Goal: Transaction & Acquisition: Purchase product/service

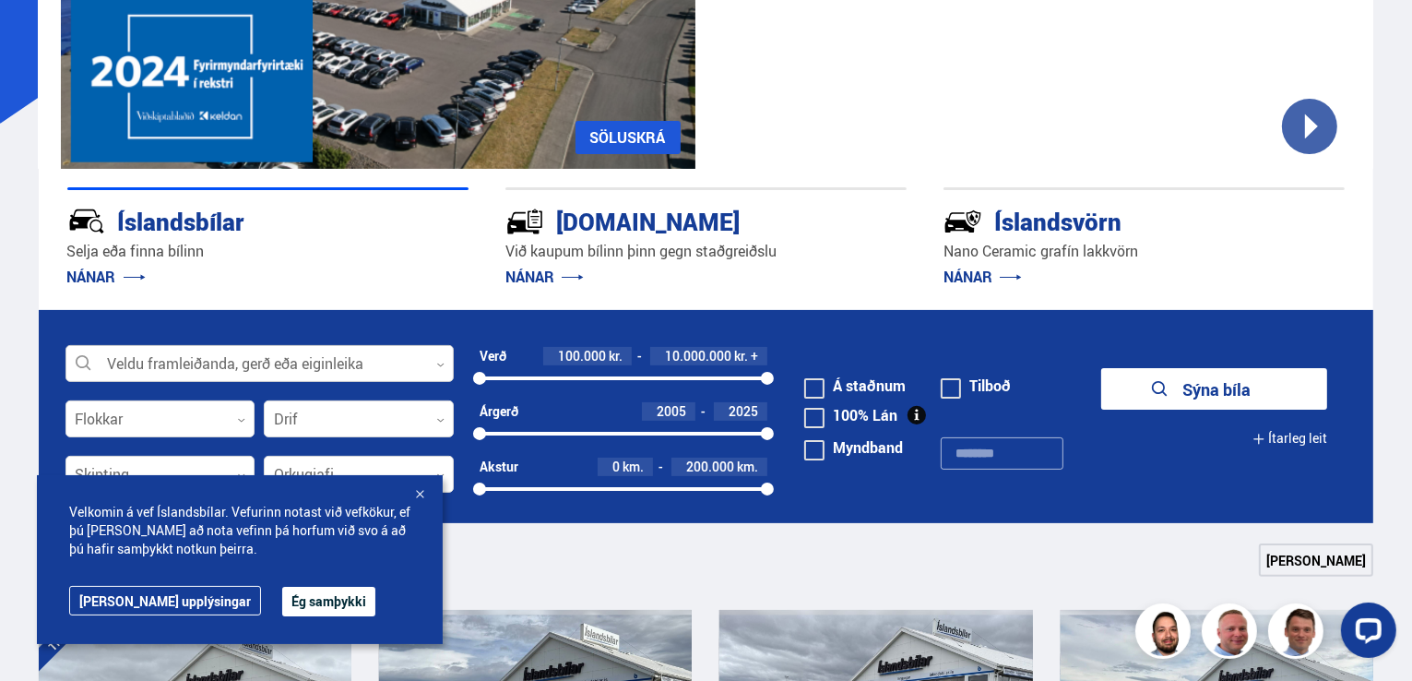
click at [400, 357] on div at bounding box center [259, 364] width 388 height 37
click at [420, 359] on div at bounding box center [259, 364] width 388 height 37
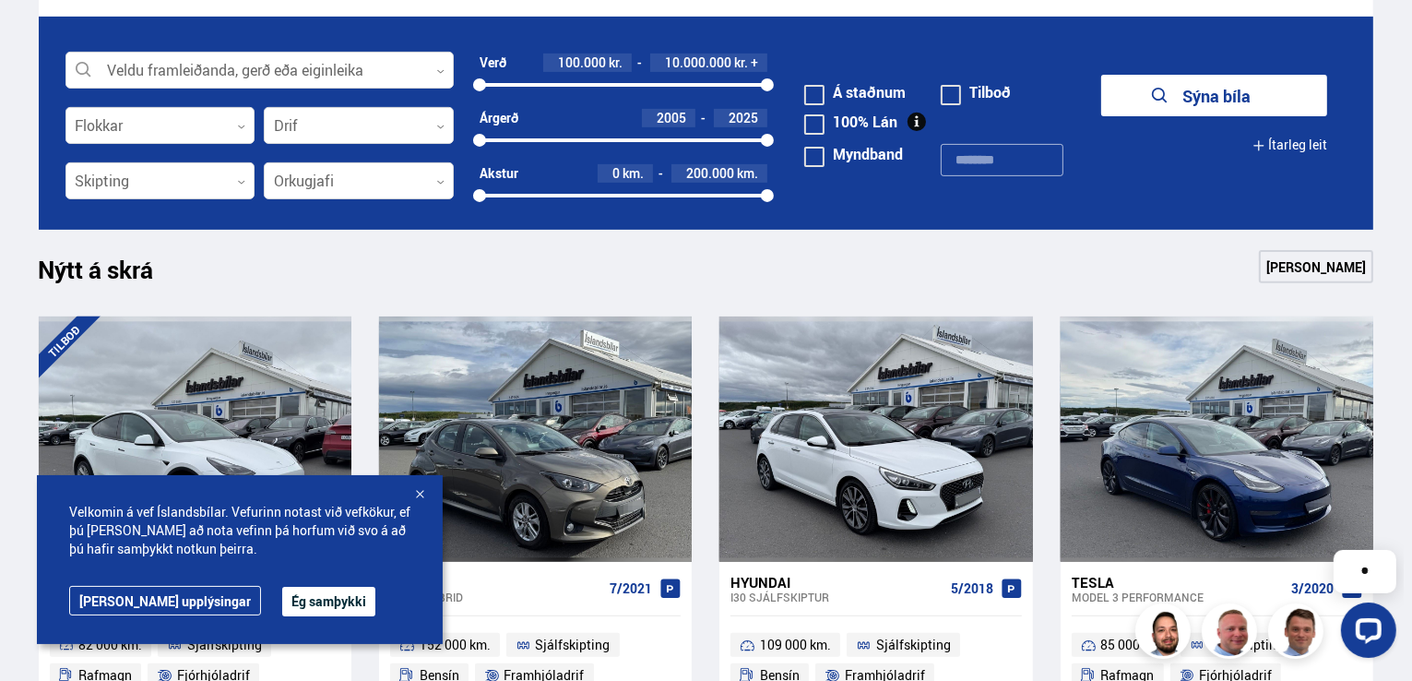
scroll to position [615, 0]
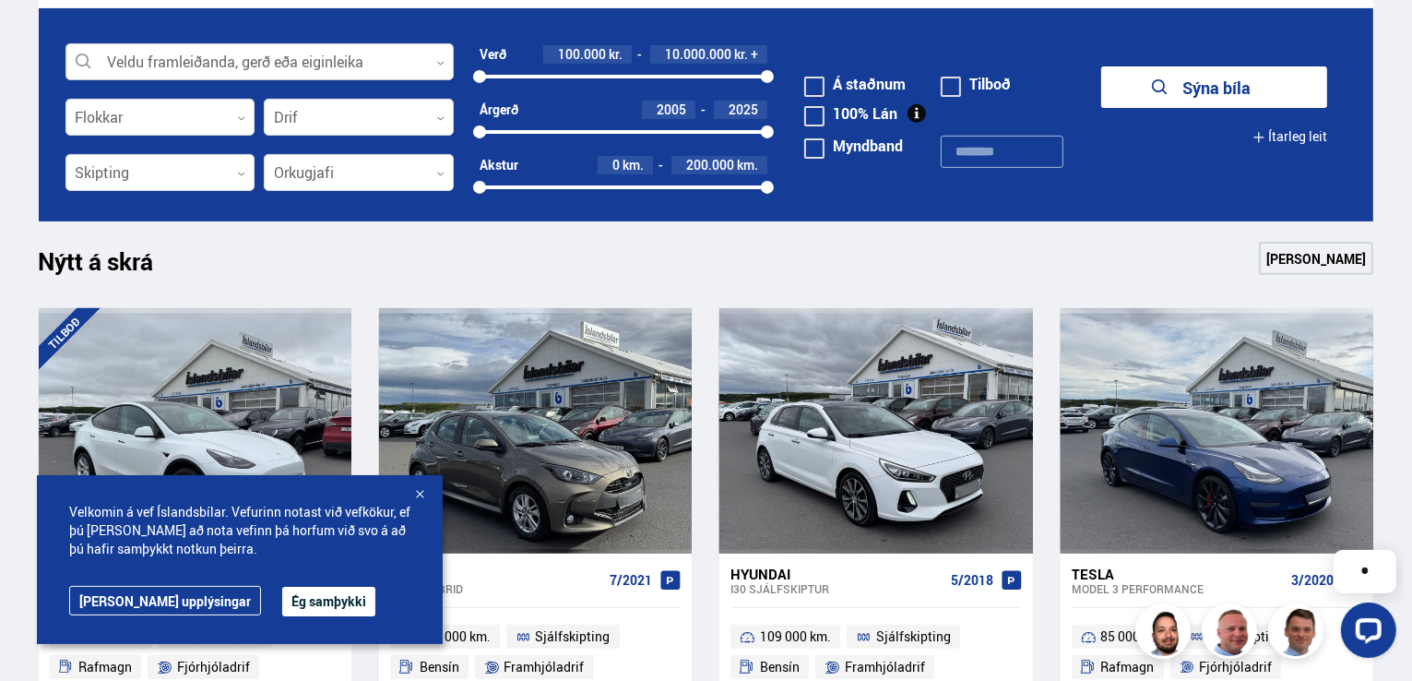
click at [325, 49] on div at bounding box center [259, 62] width 388 height 37
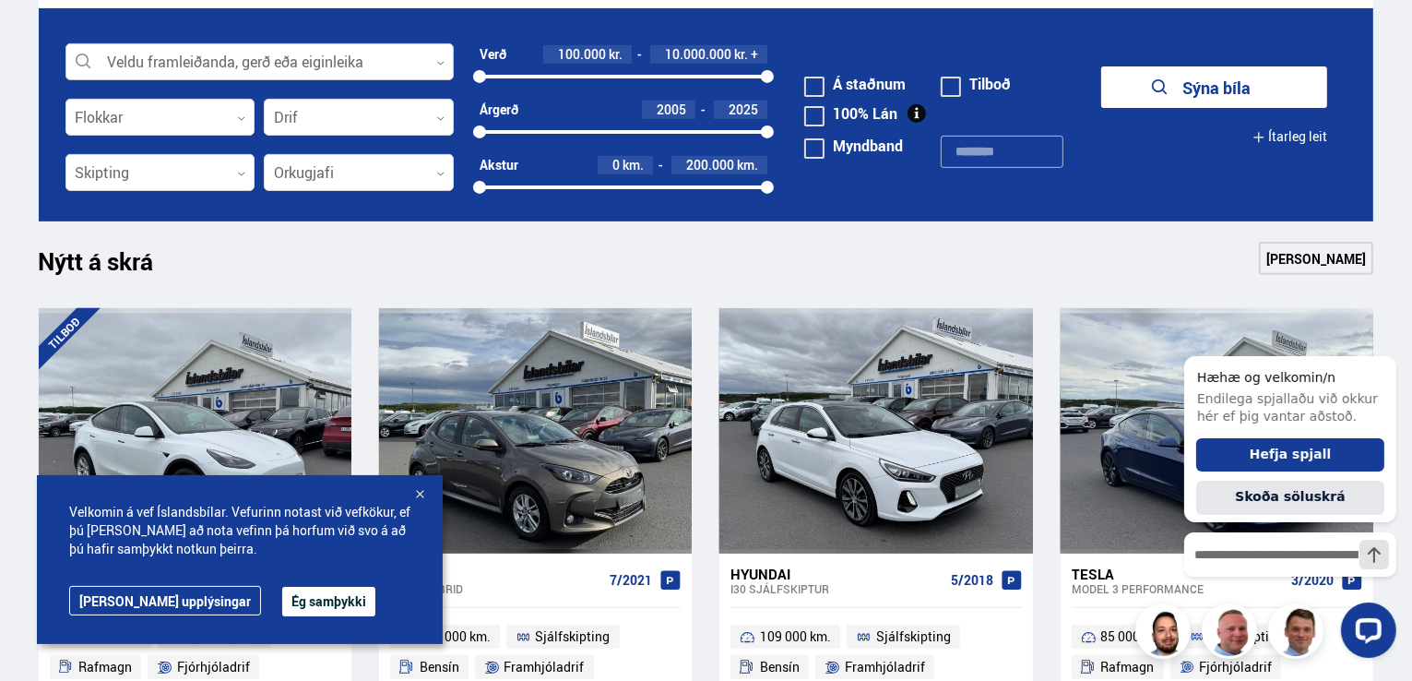
click at [325, 67] on div at bounding box center [259, 62] width 388 height 37
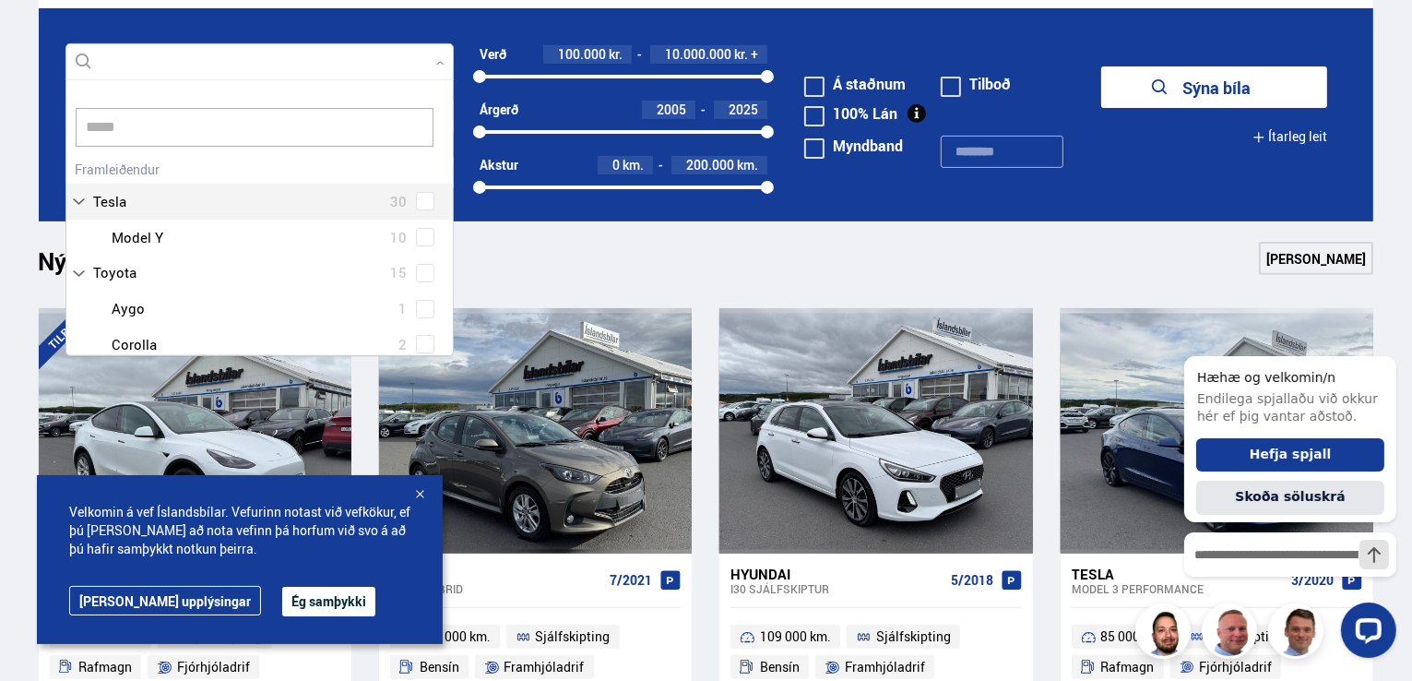
scroll to position [227, 386]
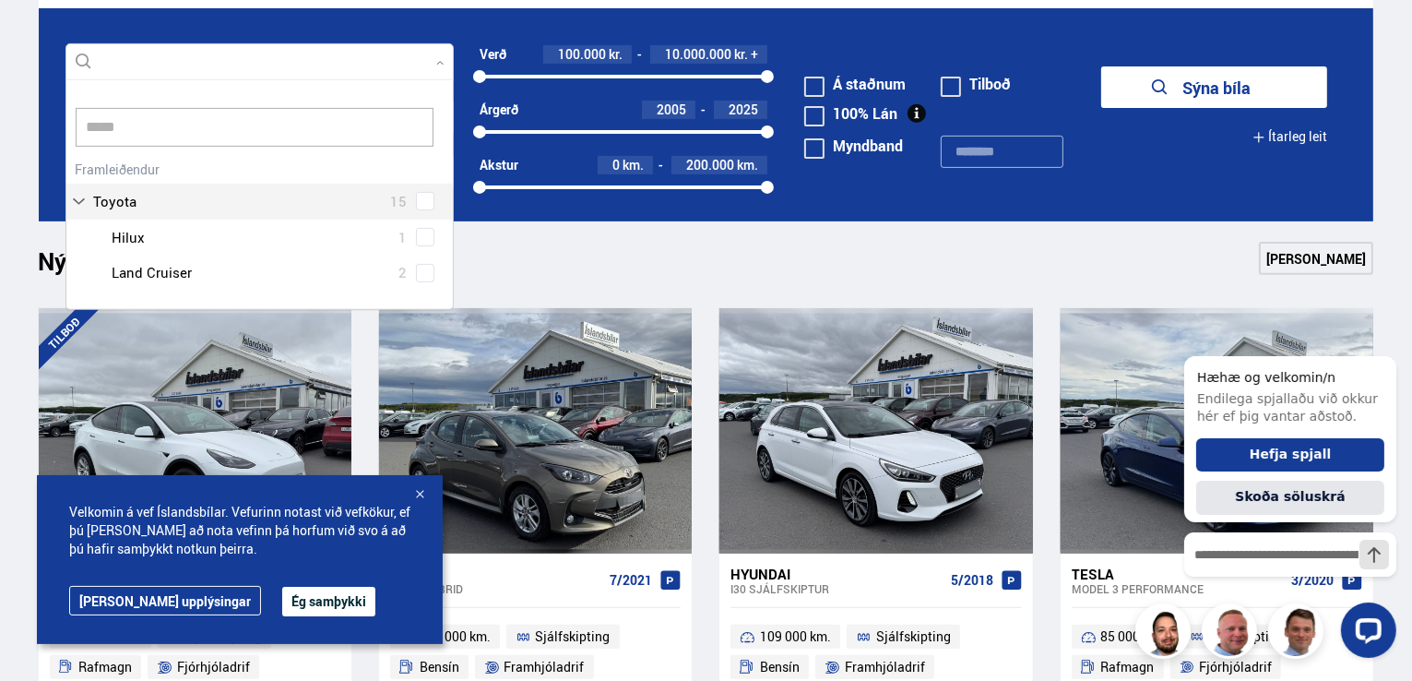
type input "****"
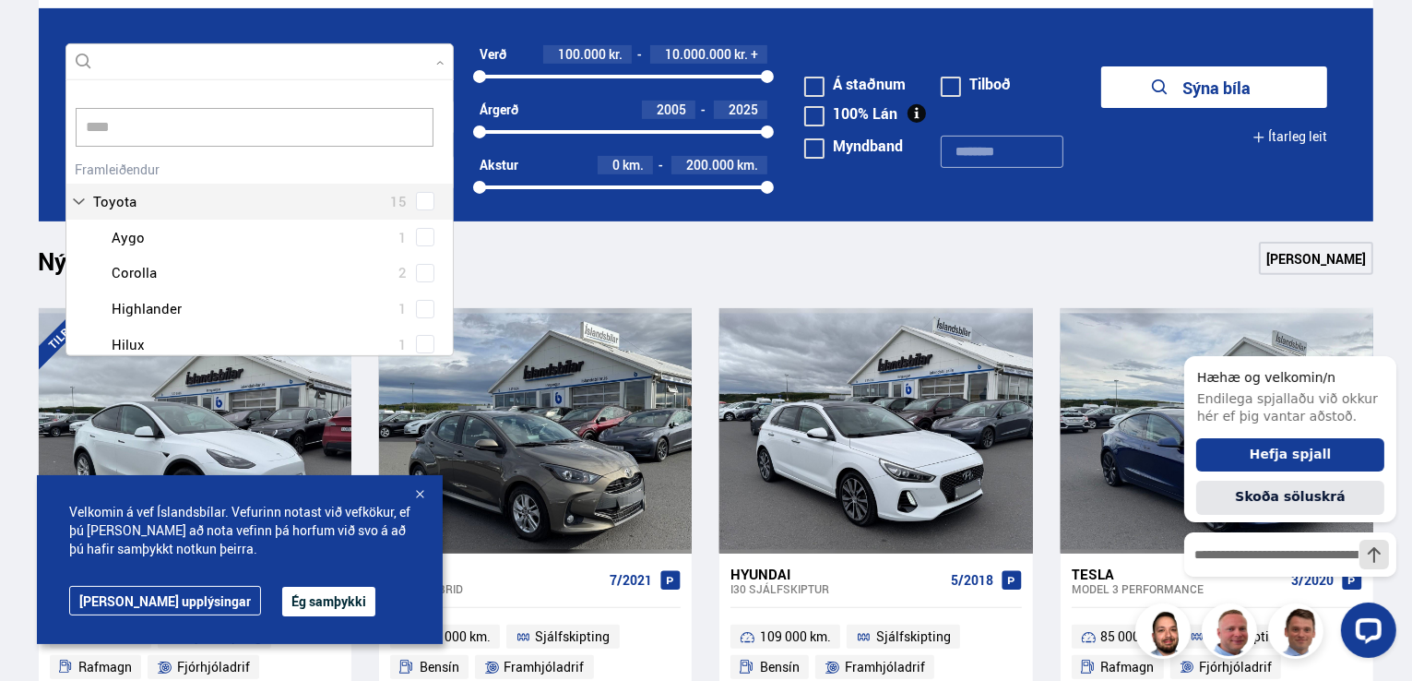
drag, startPoint x: 453, startPoint y: 200, endPoint x: 448, endPoint y: 237, distance: 37.2
click at [448, 237] on div "**** Hreinsa valið Audi 16 BMW 20 Chevrolet 1 Citroen 1 Dacia 4 Ducati 1 Fiat 3…" at bounding box center [259, 217] width 388 height 277
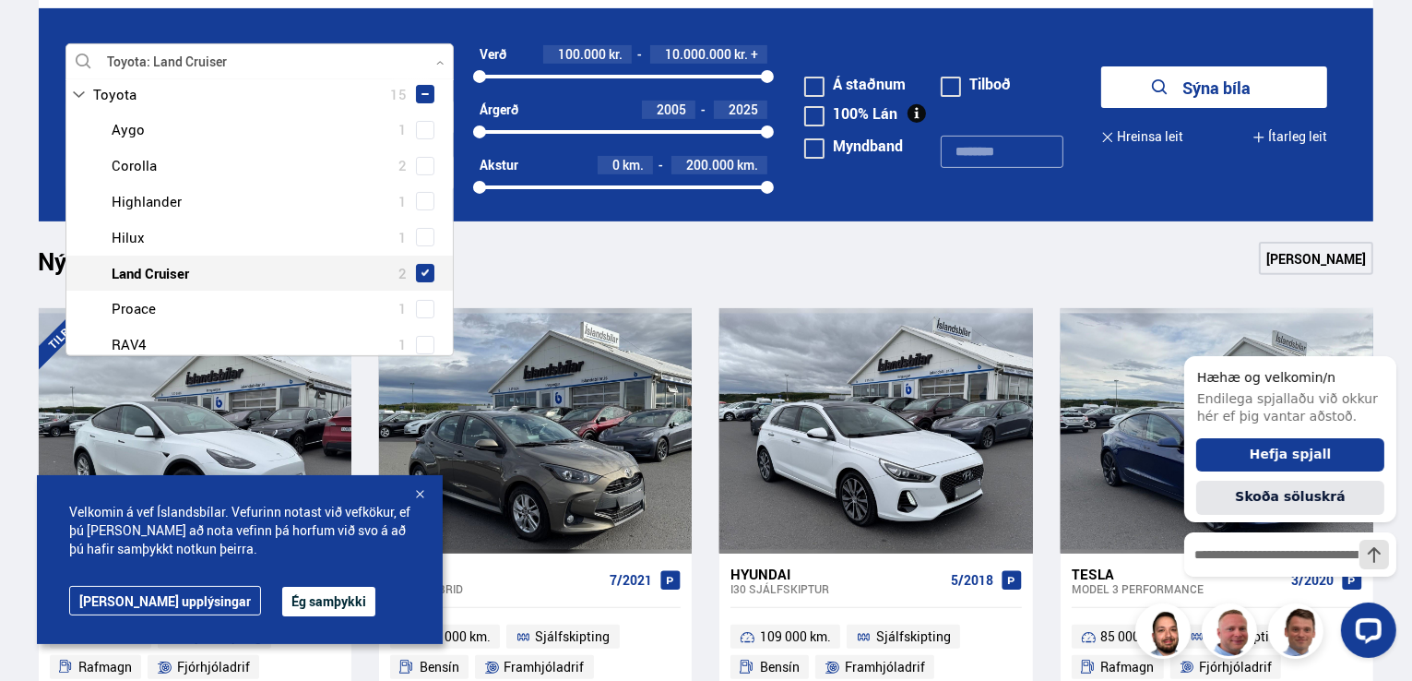
scroll to position [178, 0]
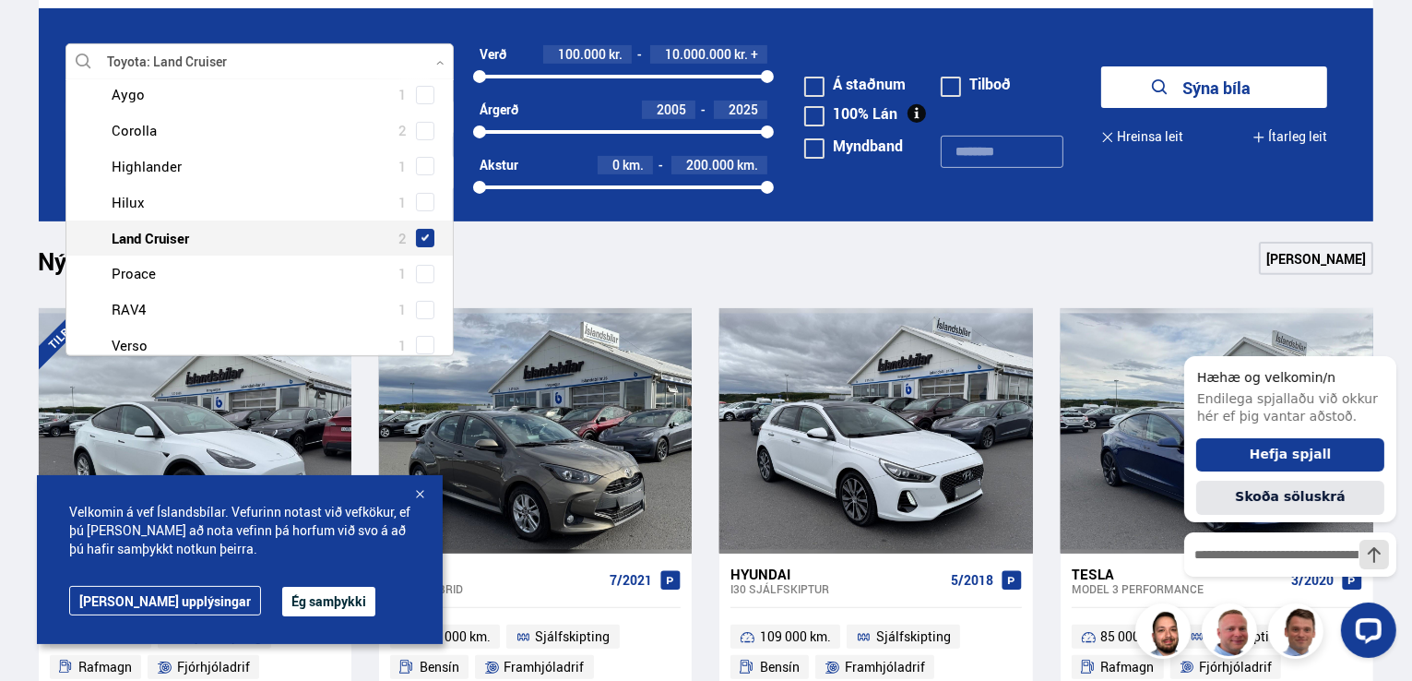
click at [420, 230] on span at bounding box center [425, 238] width 18 height 18
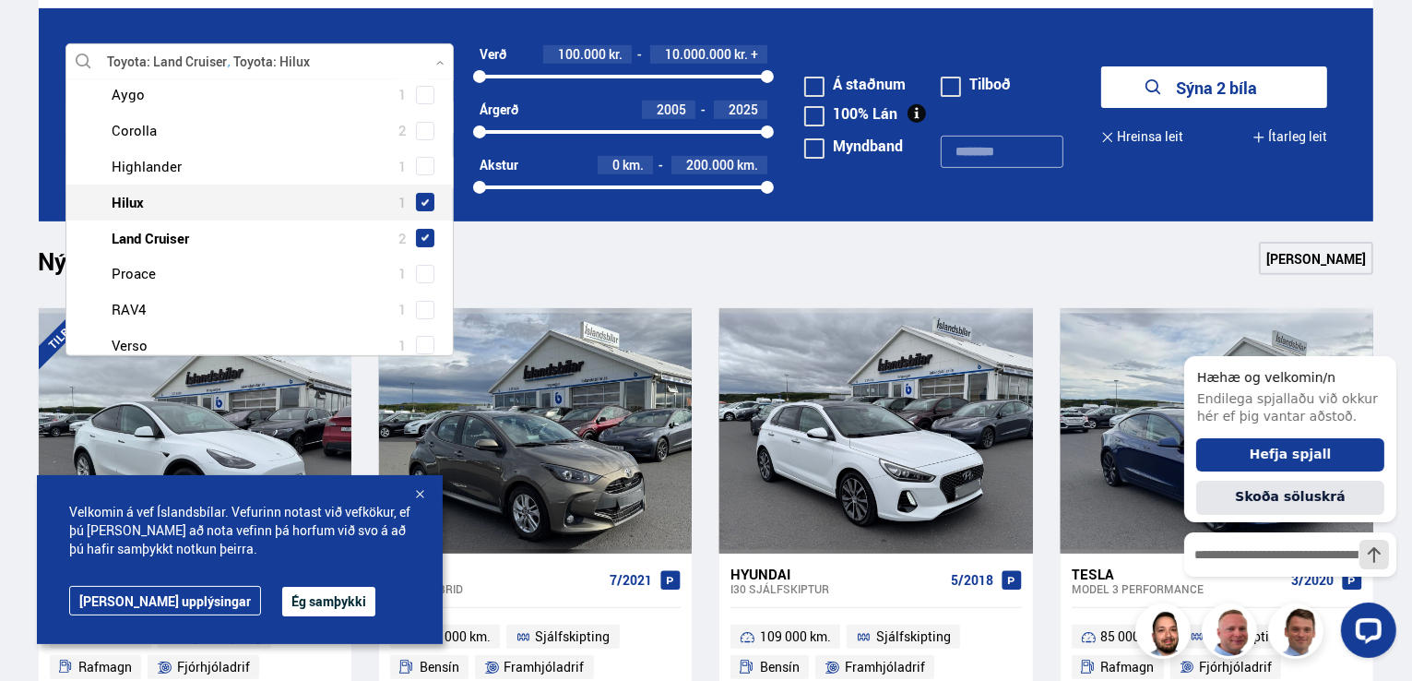
click at [421, 199] on span at bounding box center [424, 201] width 7 height 7
click at [1101, 66] on button "Sýna 3 bíla" at bounding box center [1214, 86] width 226 height 41
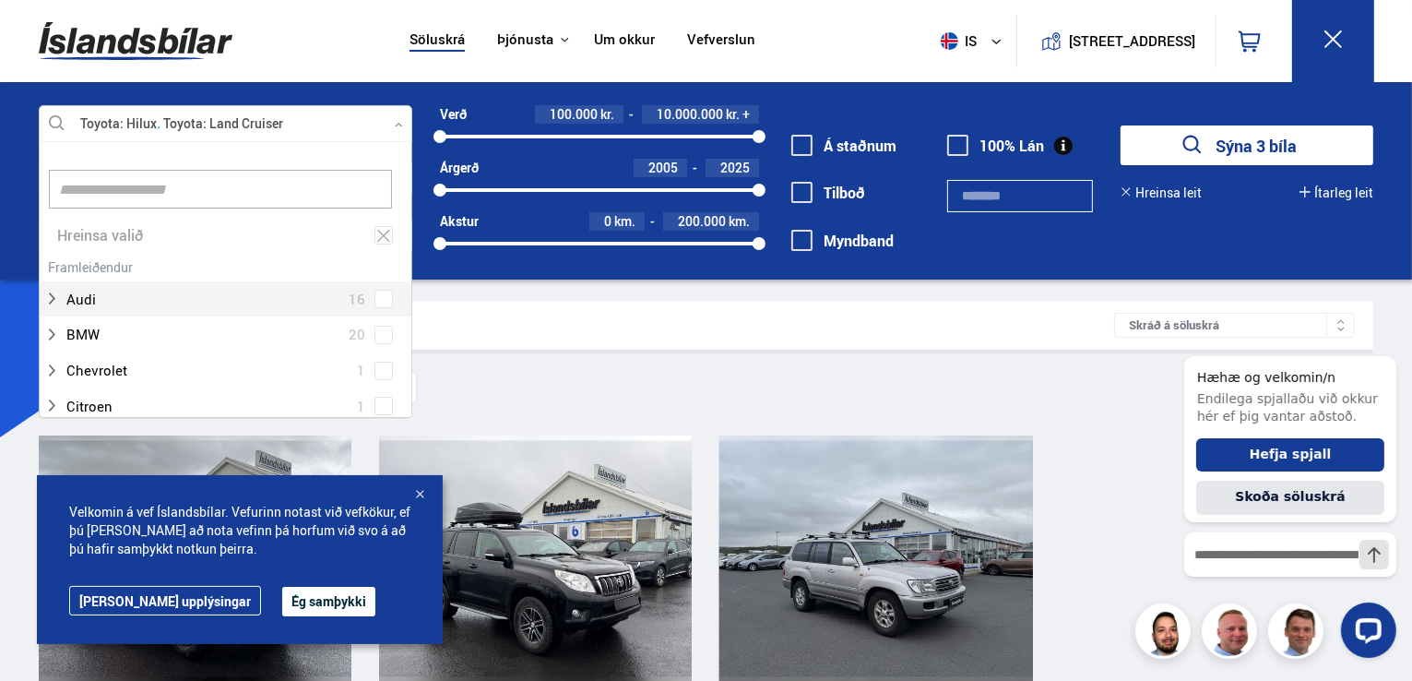
click at [166, 128] on div at bounding box center [225, 124] width 373 height 37
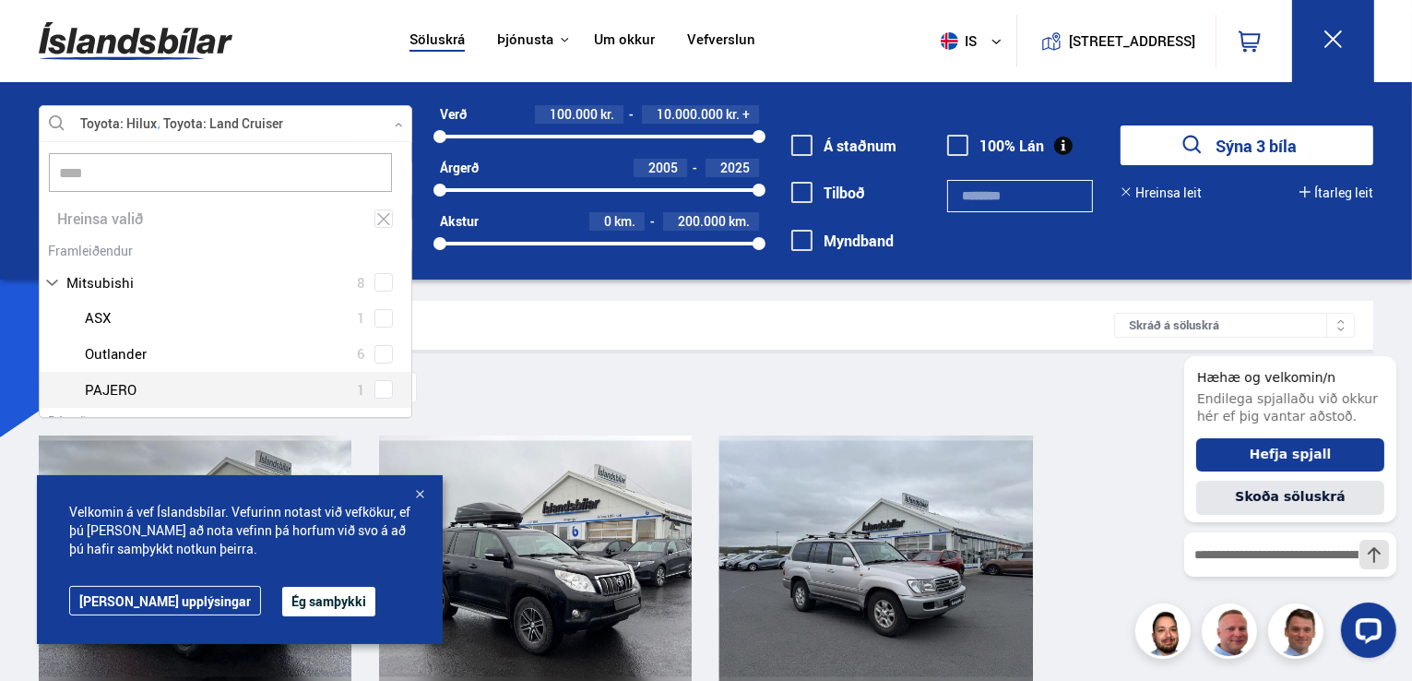
click at [380, 389] on span at bounding box center [383, 388] width 7 height 7
type input "****"
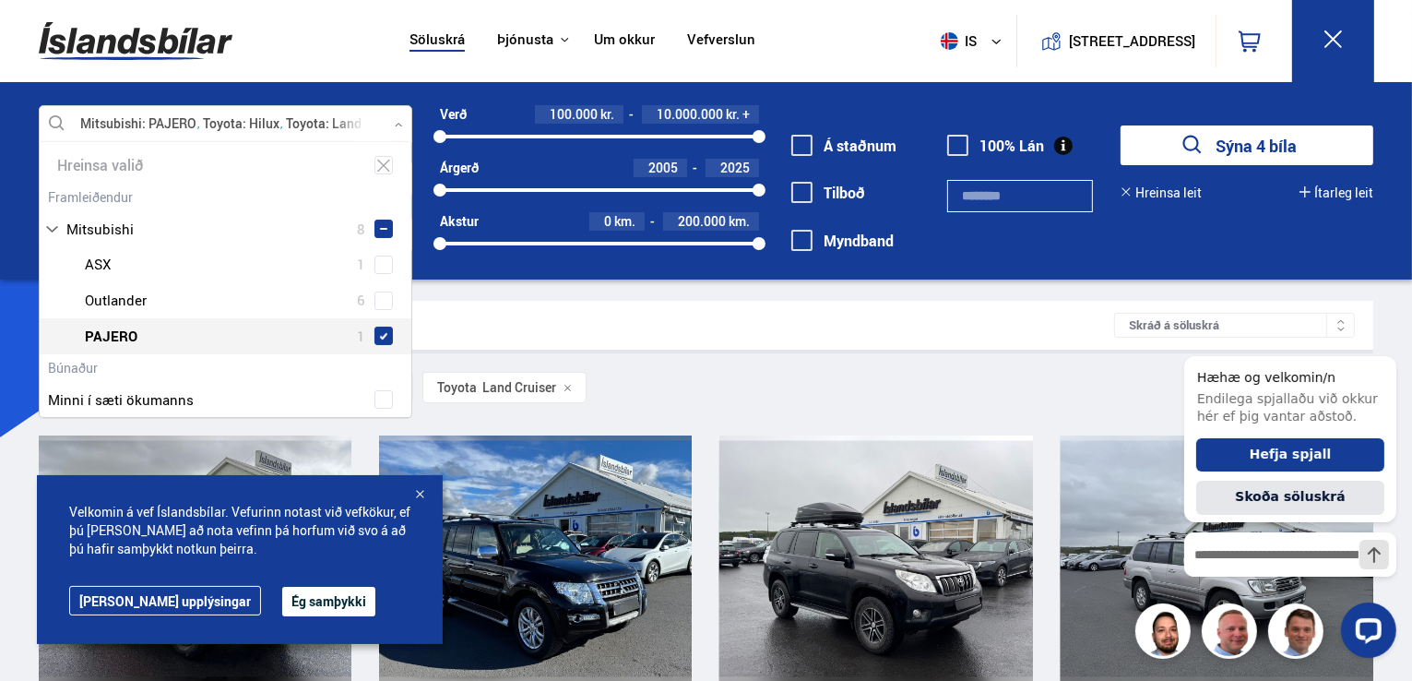
scroll to position [86, 0]
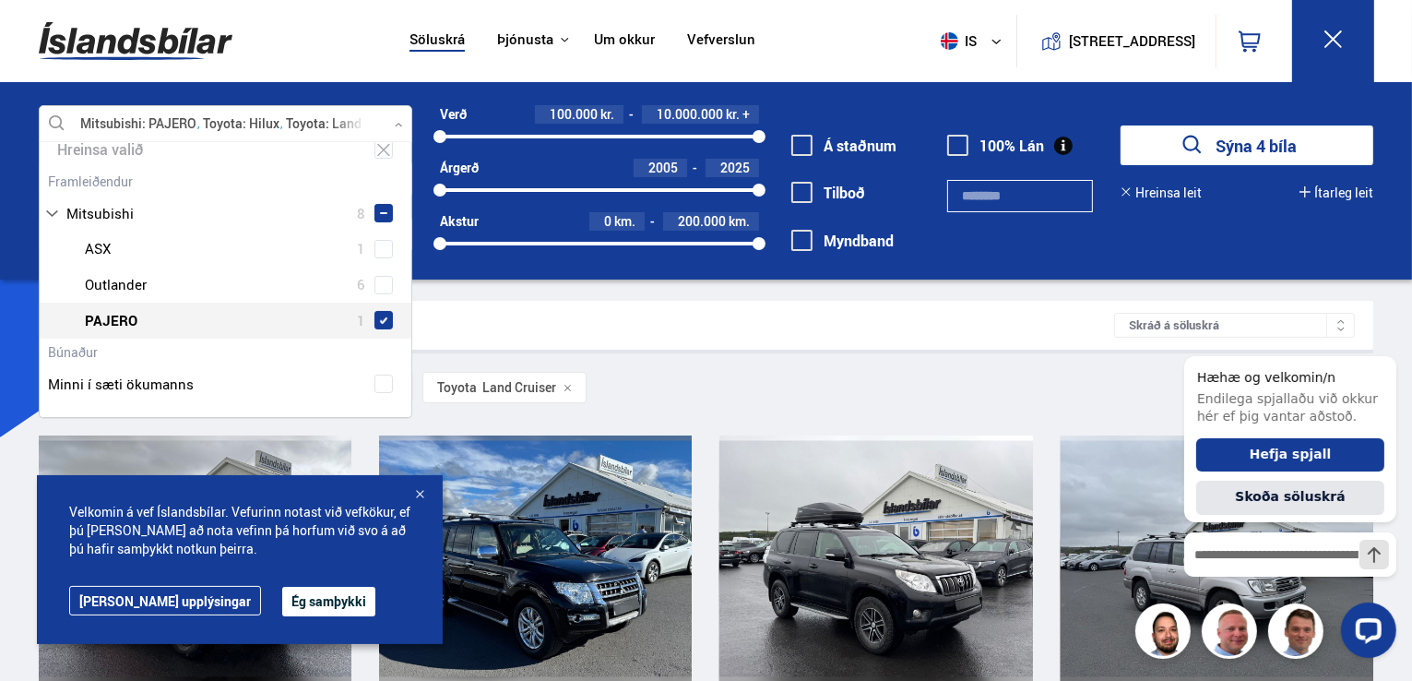
click at [199, 330] on div at bounding box center [244, 320] width 326 height 27
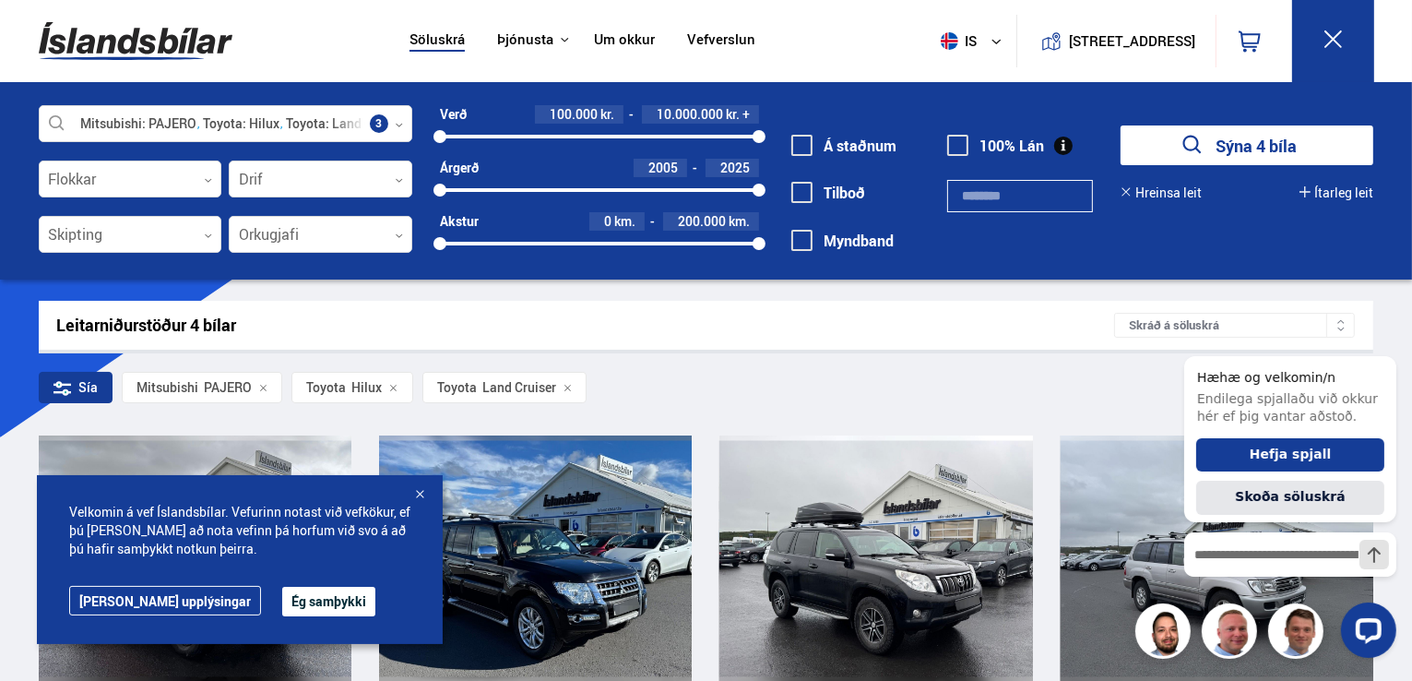
click at [1269, 138] on button "Sýna 4 bíla" at bounding box center [1246, 145] width 253 height 40
click at [415, 495] on div at bounding box center [419, 495] width 18 height 18
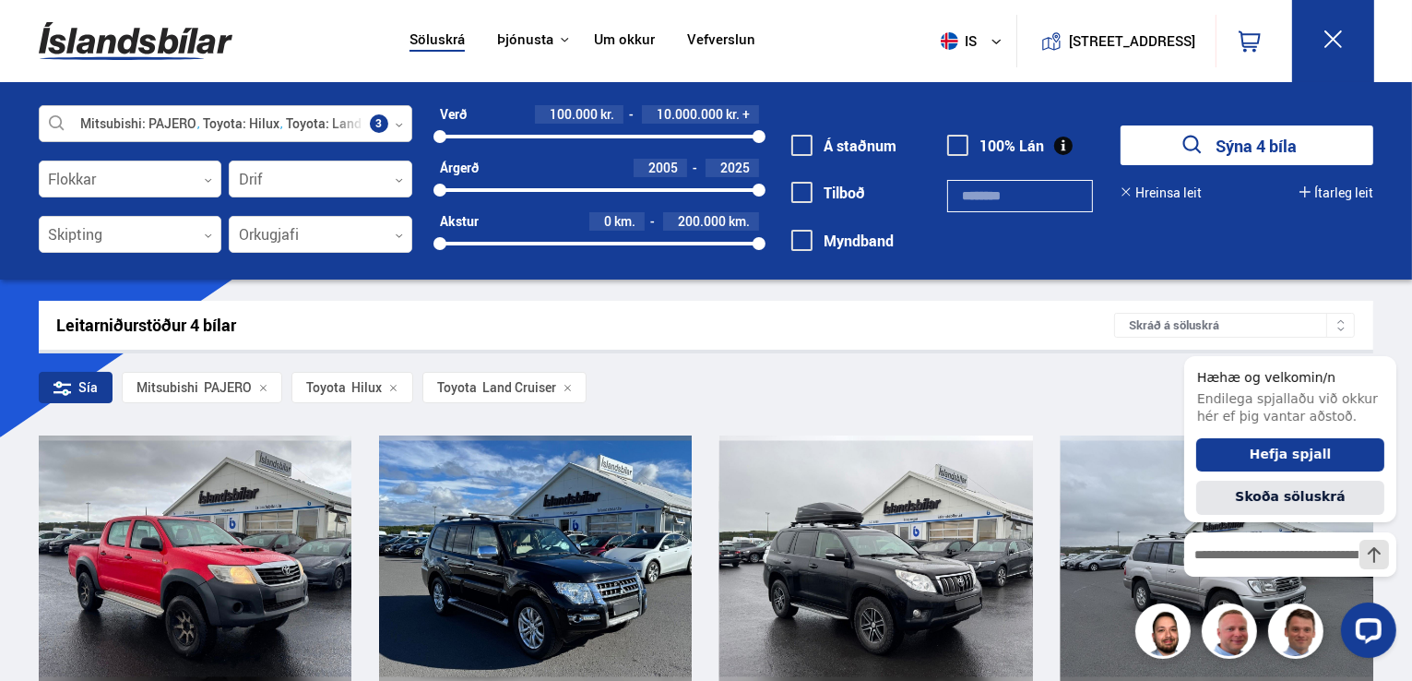
click at [268, 109] on div at bounding box center [225, 124] width 373 height 37
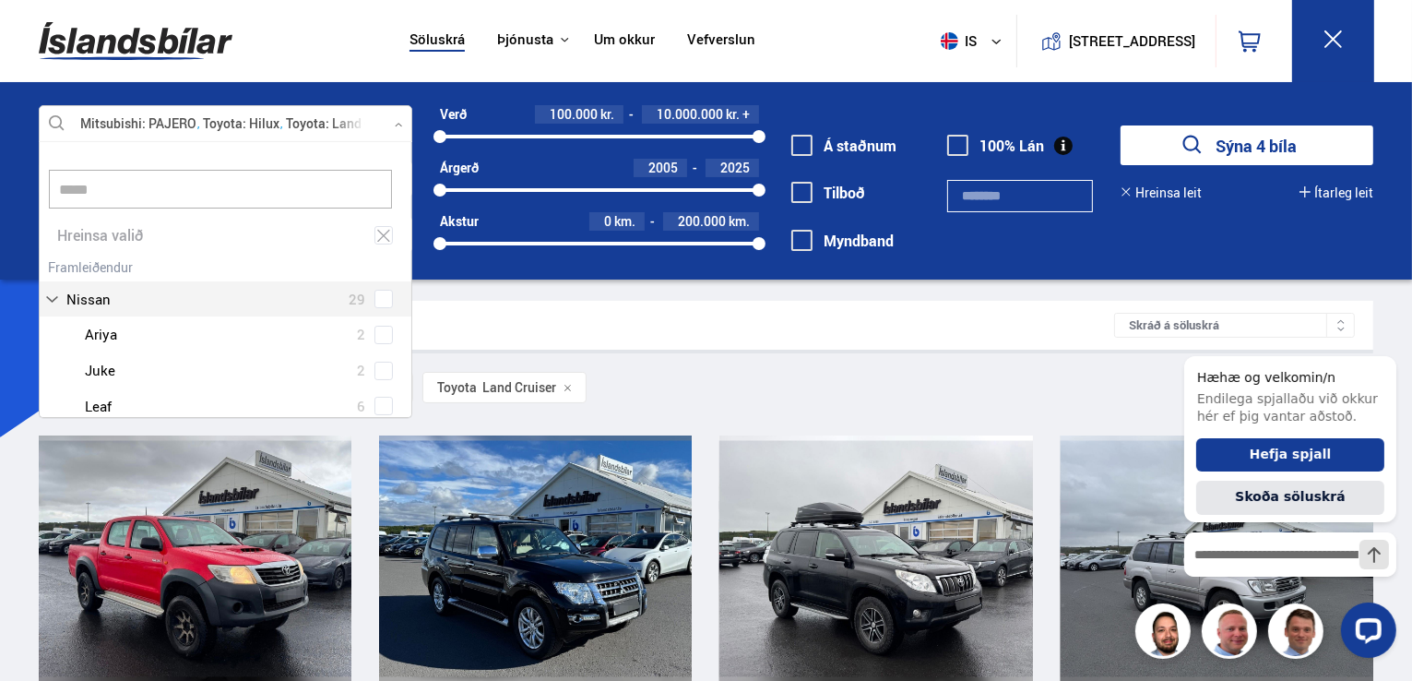
type input "*****"
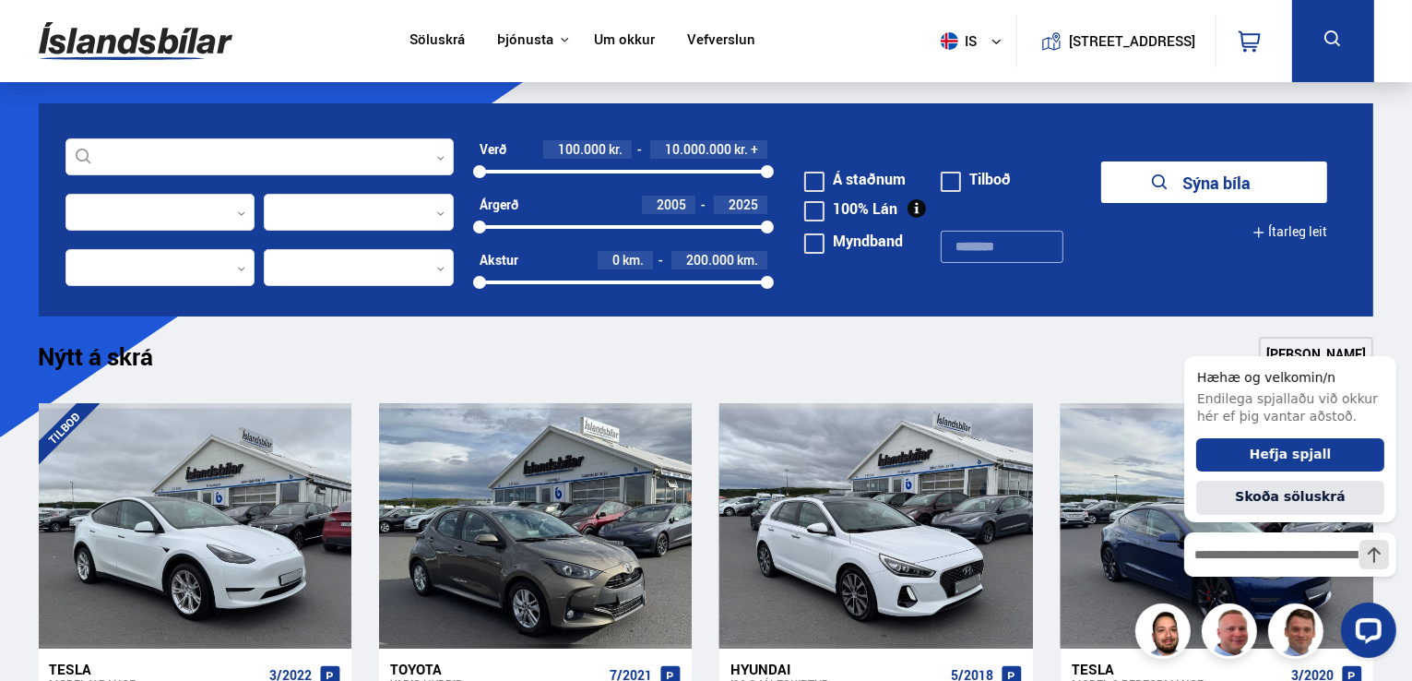
scroll to position [417, 0]
